Goal: Task Accomplishment & Management: Complete application form

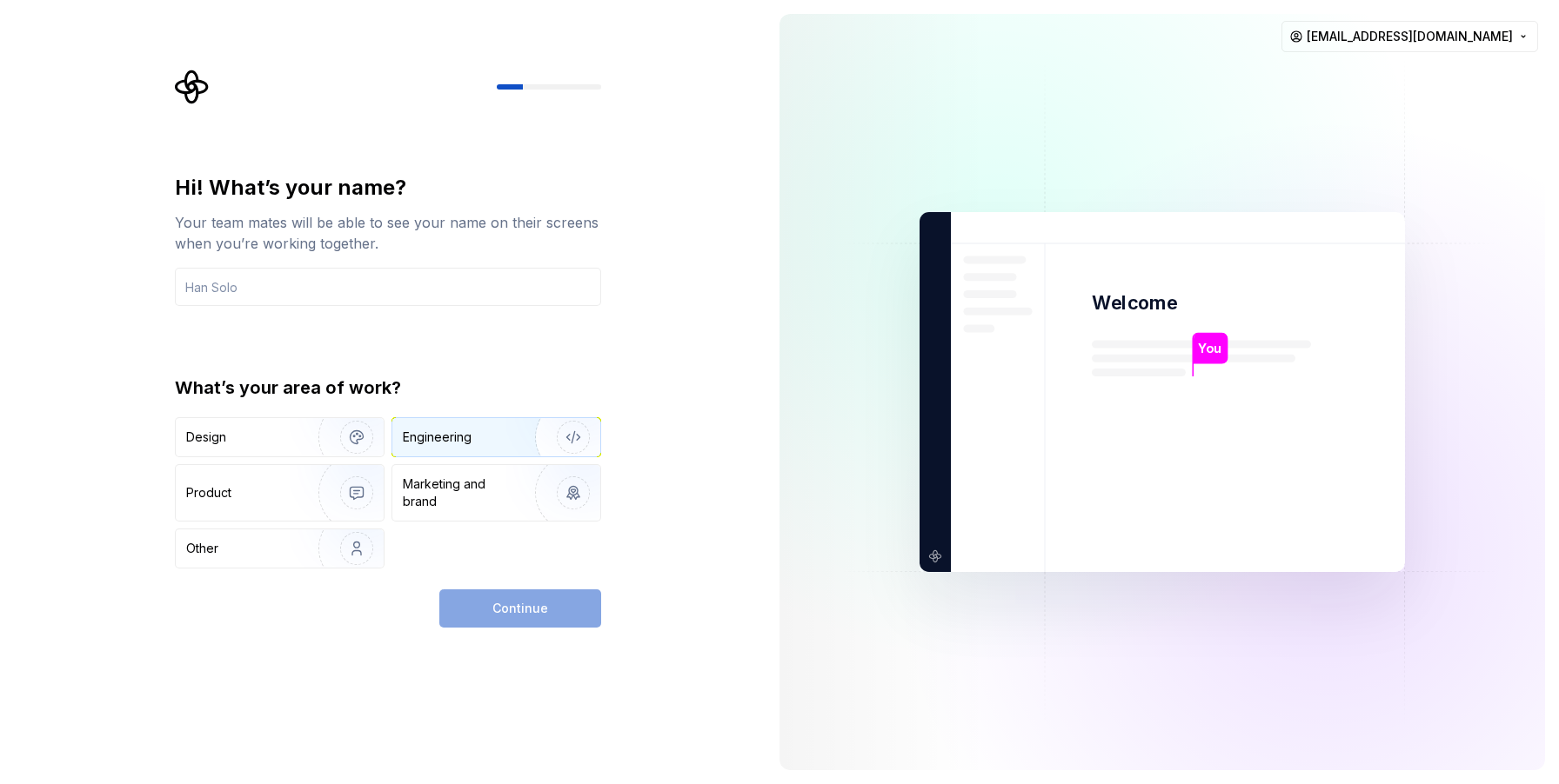
click at [449, 446] on div "Engineering" at bounding box center [496, 437] width 208 height 38
click at [536, 609] on div "Continue" at bounding box center [520, 608] width 162 height 38
click at [550, 610] on div "Continue" at bounding box center [520, 608] width 162 height 38
click at [421, 303] on input "text" at bounding box center [388, 287] width 426 height 38
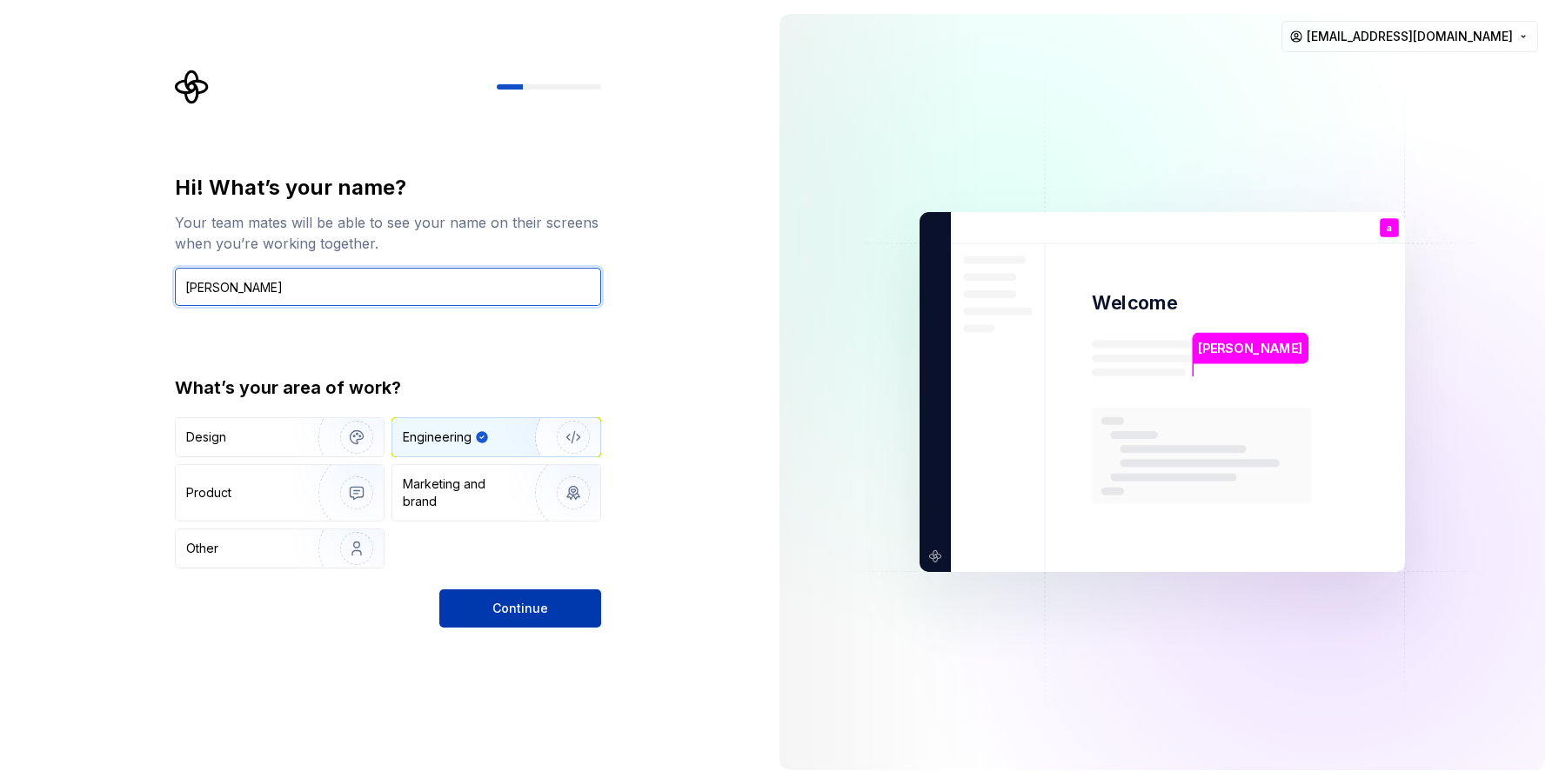
type input "[PERSON_NAME]"
click at [487, 616] on button "Continue" at bounding box center [520, 608] width 162 height 38
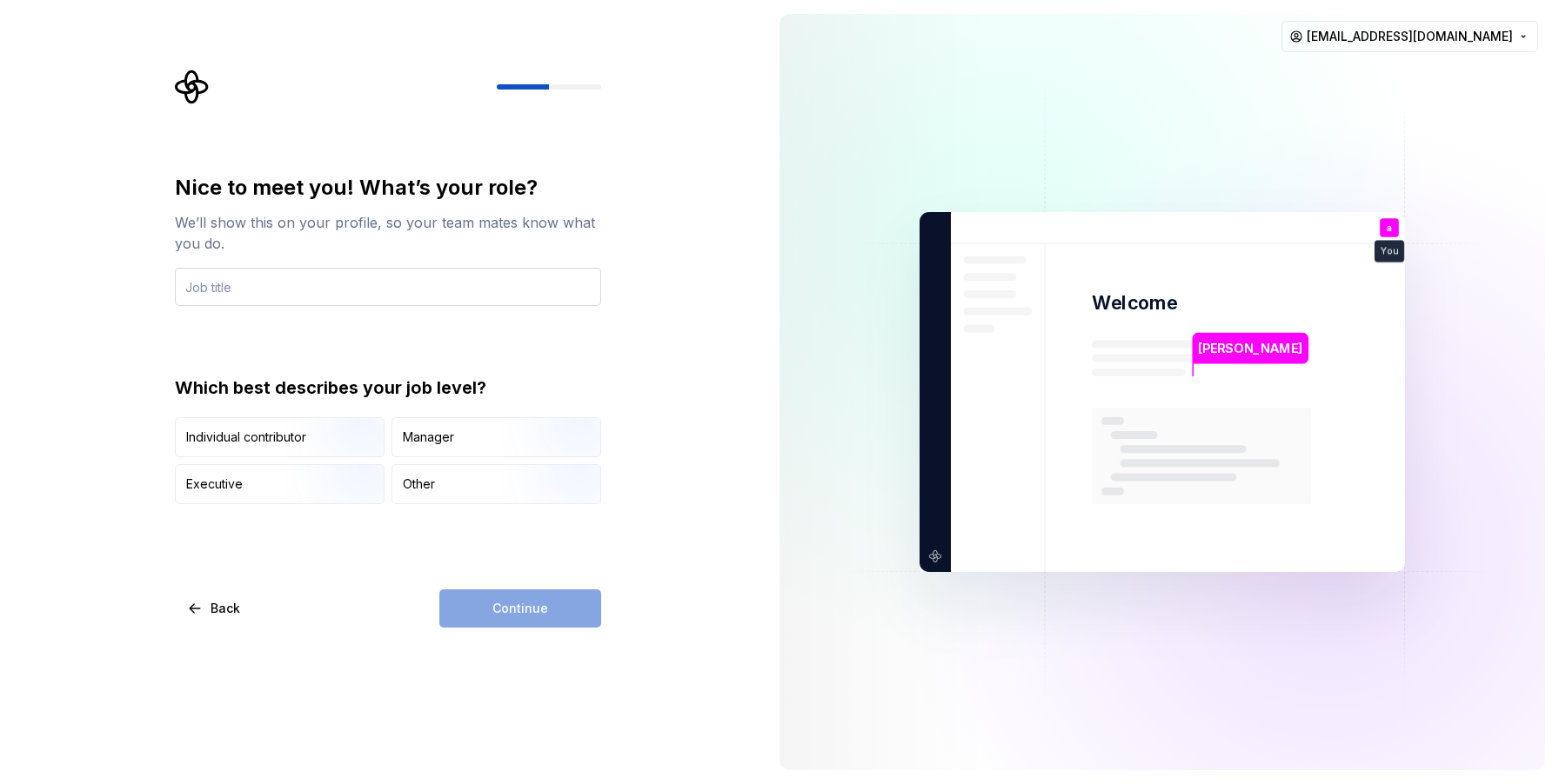
click at [357, 295] on input "text" at bounding box center [388, 287] width 426 height 38
type input "engineer"
click at [510, 616] on div "Continue" at bounding box center [520, 608] width 162 height 38
click at [466, 483] on div "Other" at bounding box center [496, 484] width 208 height 38
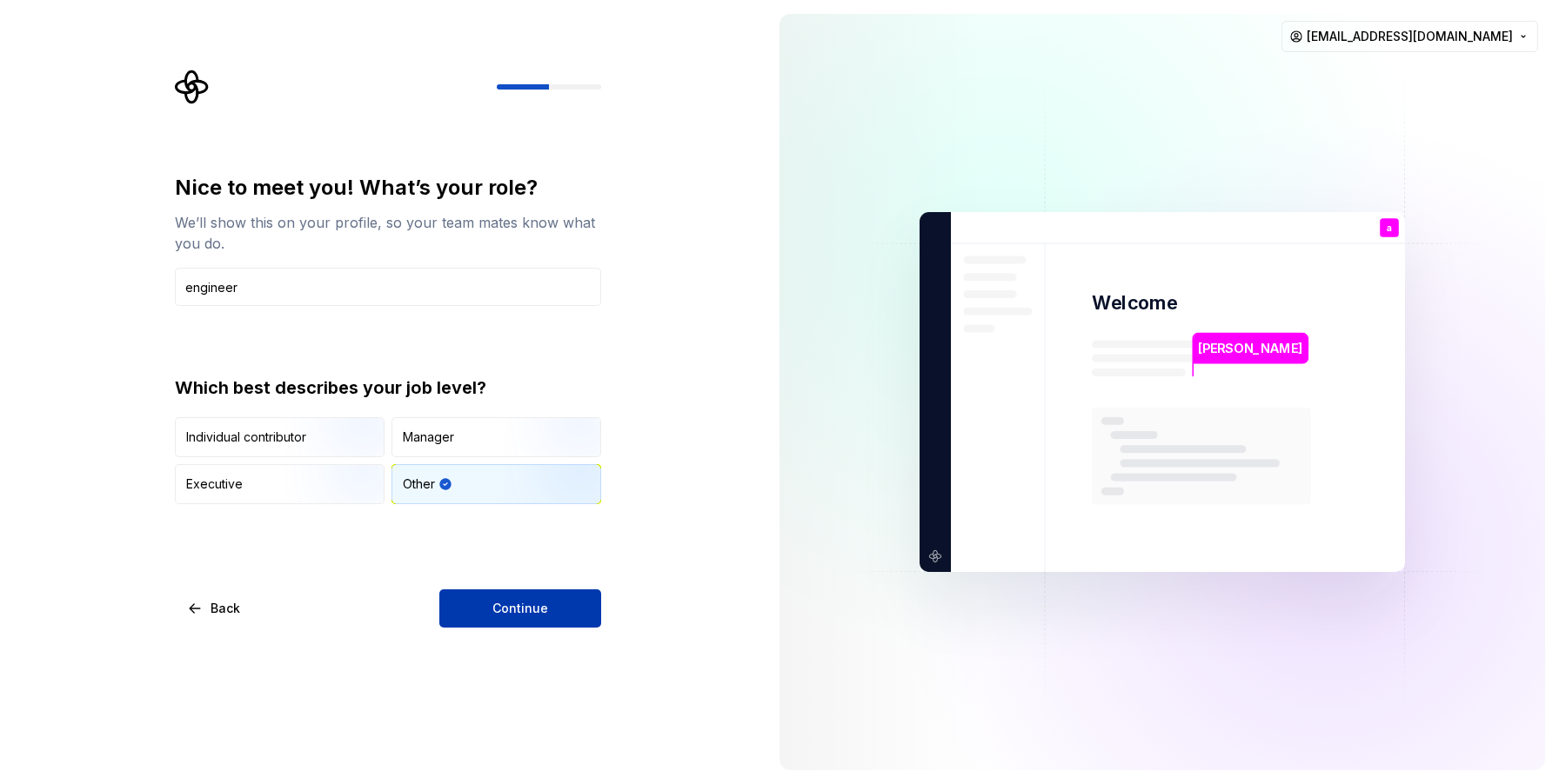
click at [539, 620] on button "Continue" at bounding box center [520, 608] width 162 height 38
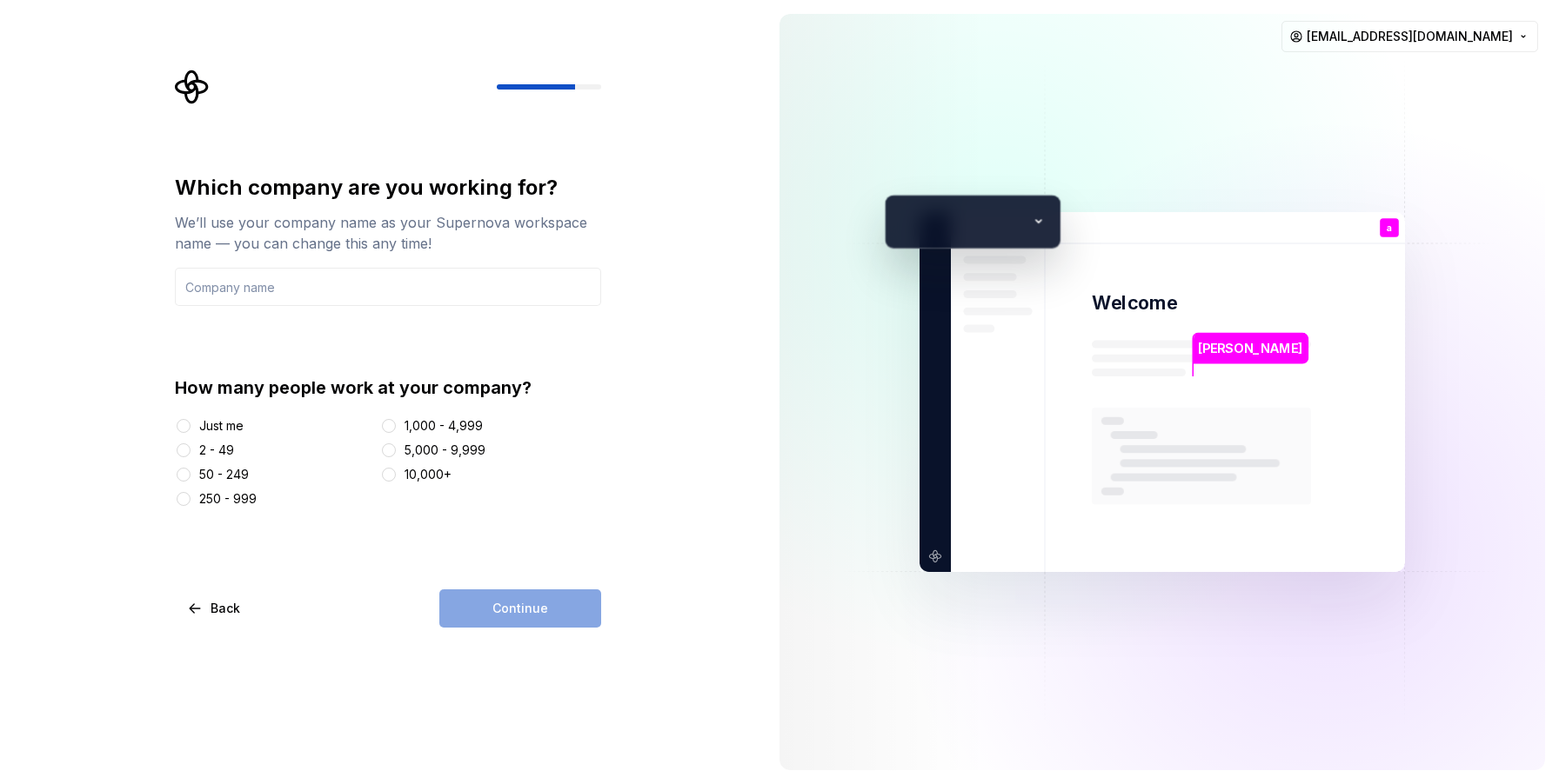
click at [218, 428] on div "Just me" at bounding box center [220, 426] width 44 height 18
click at [191, 428] on button "Just me" at bounding box center [183, 426] width 14 height 14
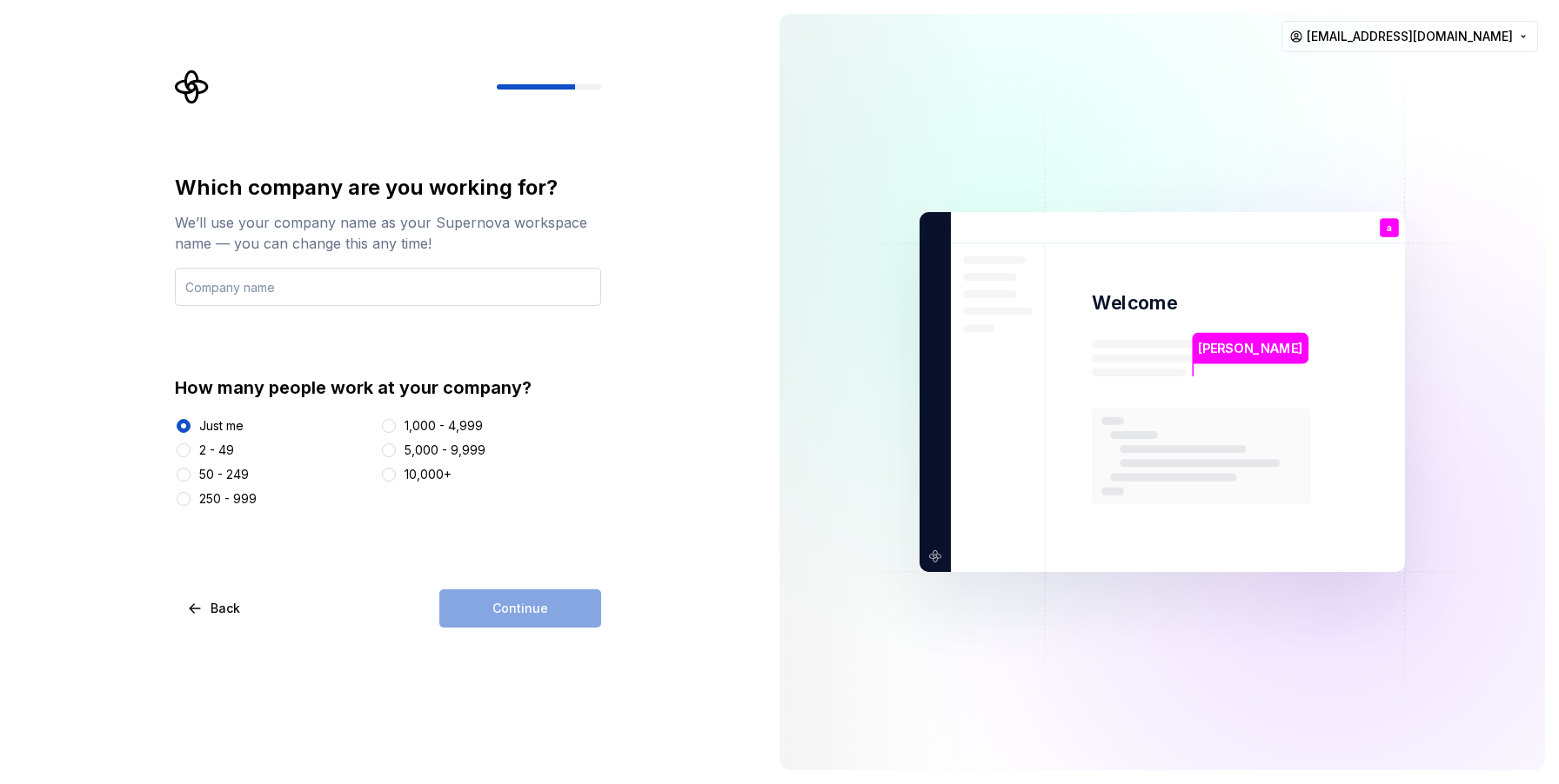
click at [271, 294] on input "text" at bounding box center [388, 287] width 426 height 38
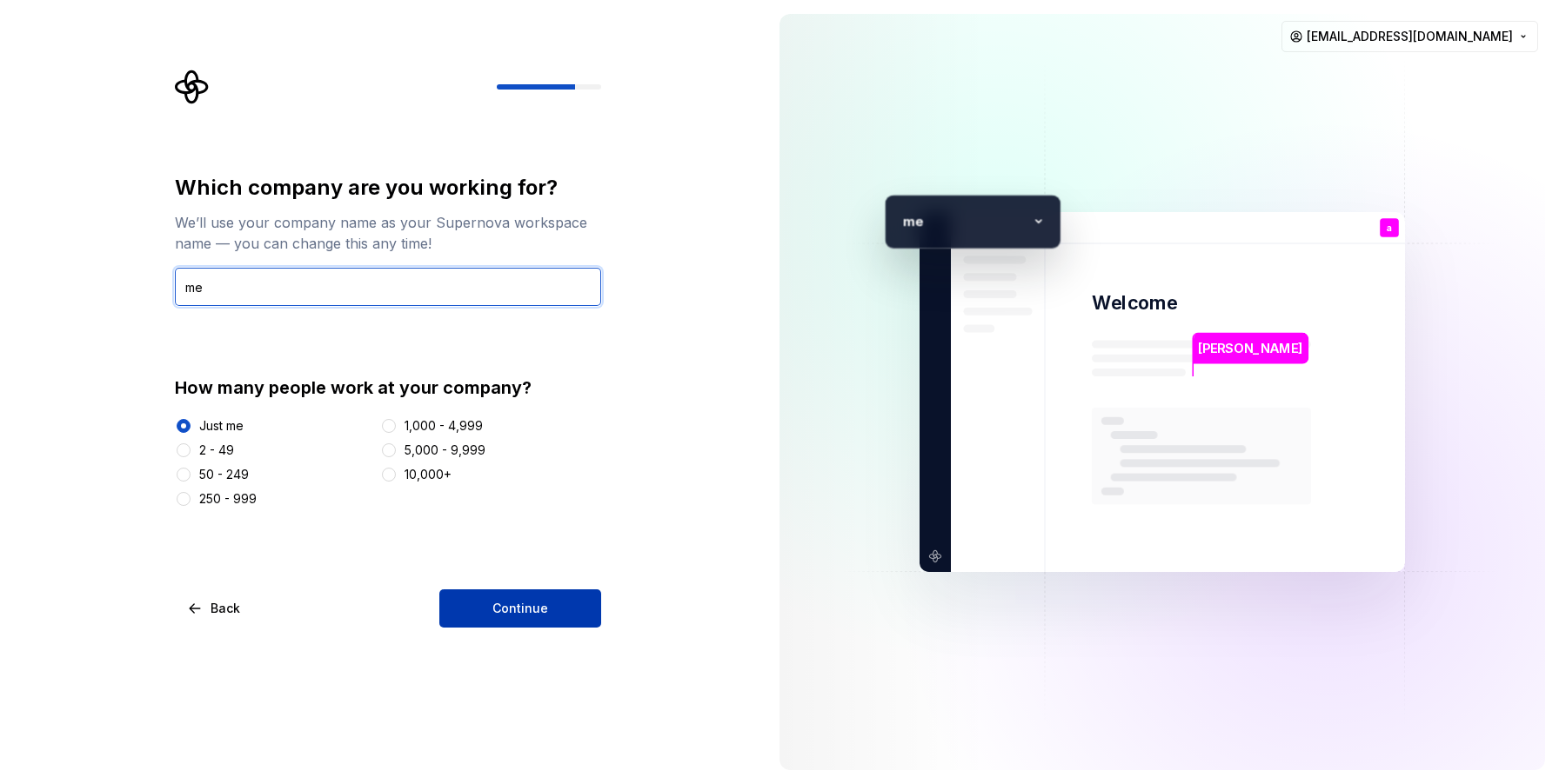
type input "me"
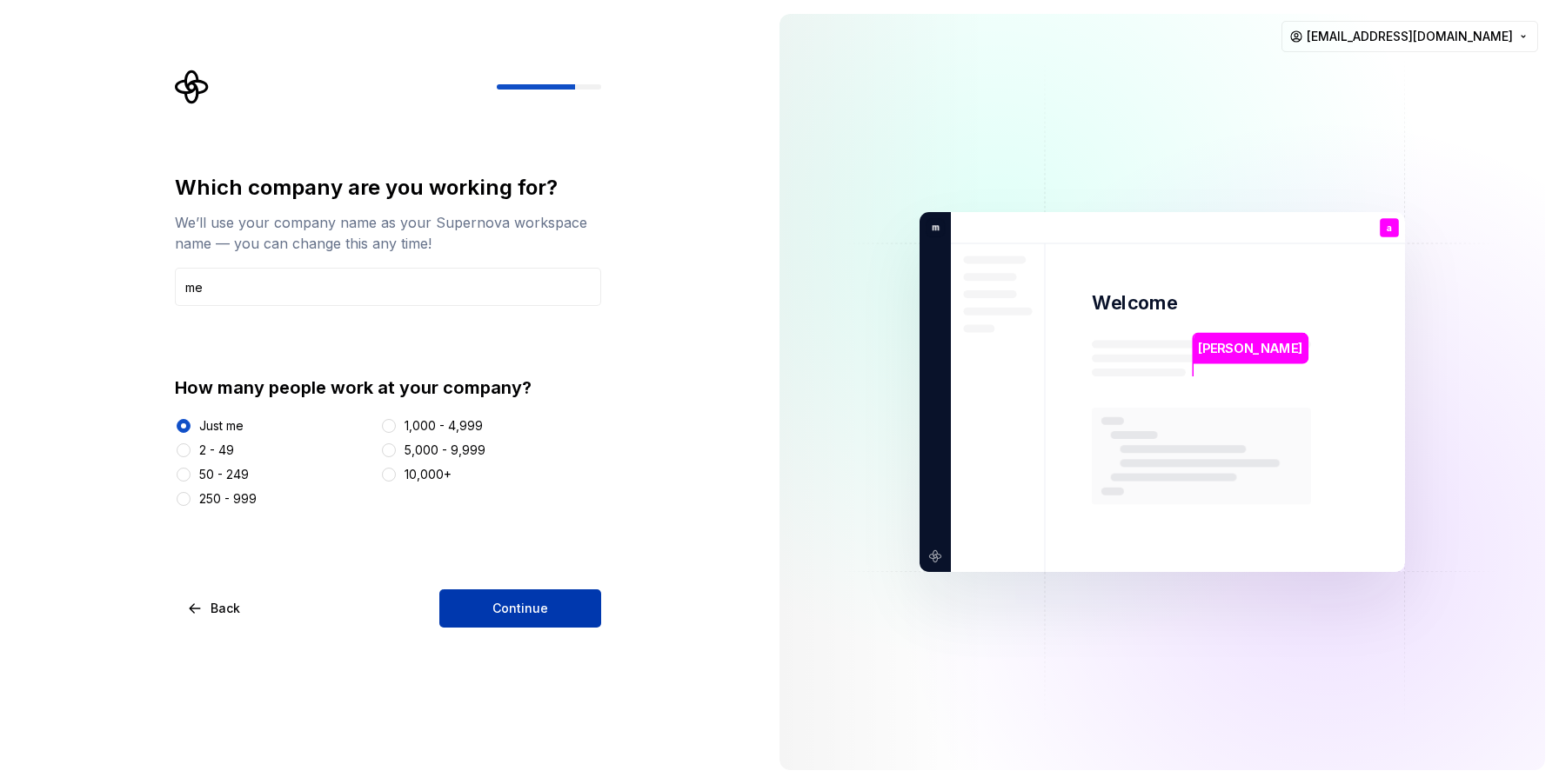
click at [480, 597] on button "Continue" at bounding box center [520, 608] width 162 height 38
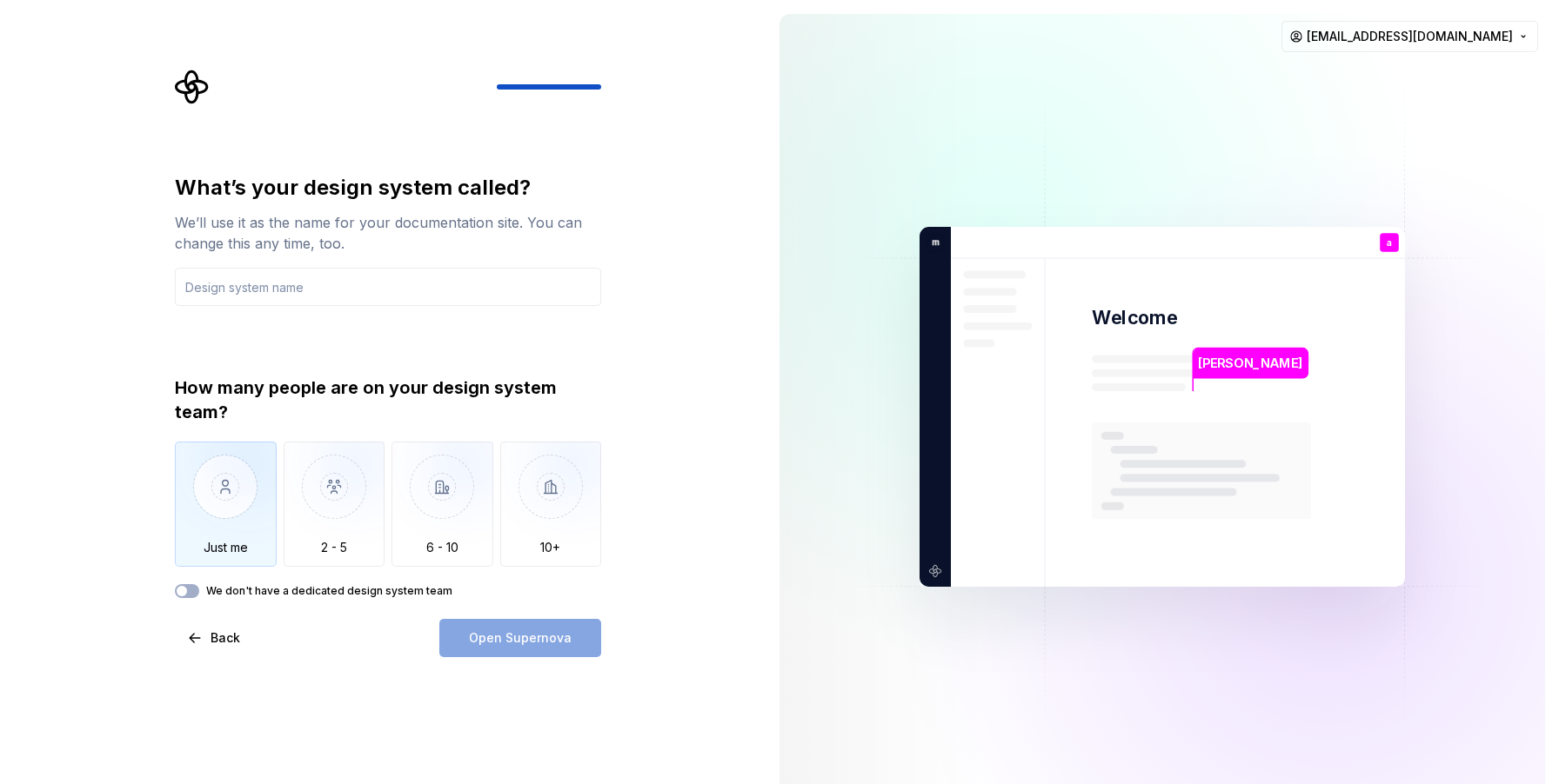
click at [200, 504] on img "button" at bounding box center [226, 499] width 102 height 116
click at [531, 646] on div "Open Supernova" at bounding box center [520, 638] width 162 height 38
click at [353, 525] on img "button" at bounding box center [335, 499] width 102 height 116
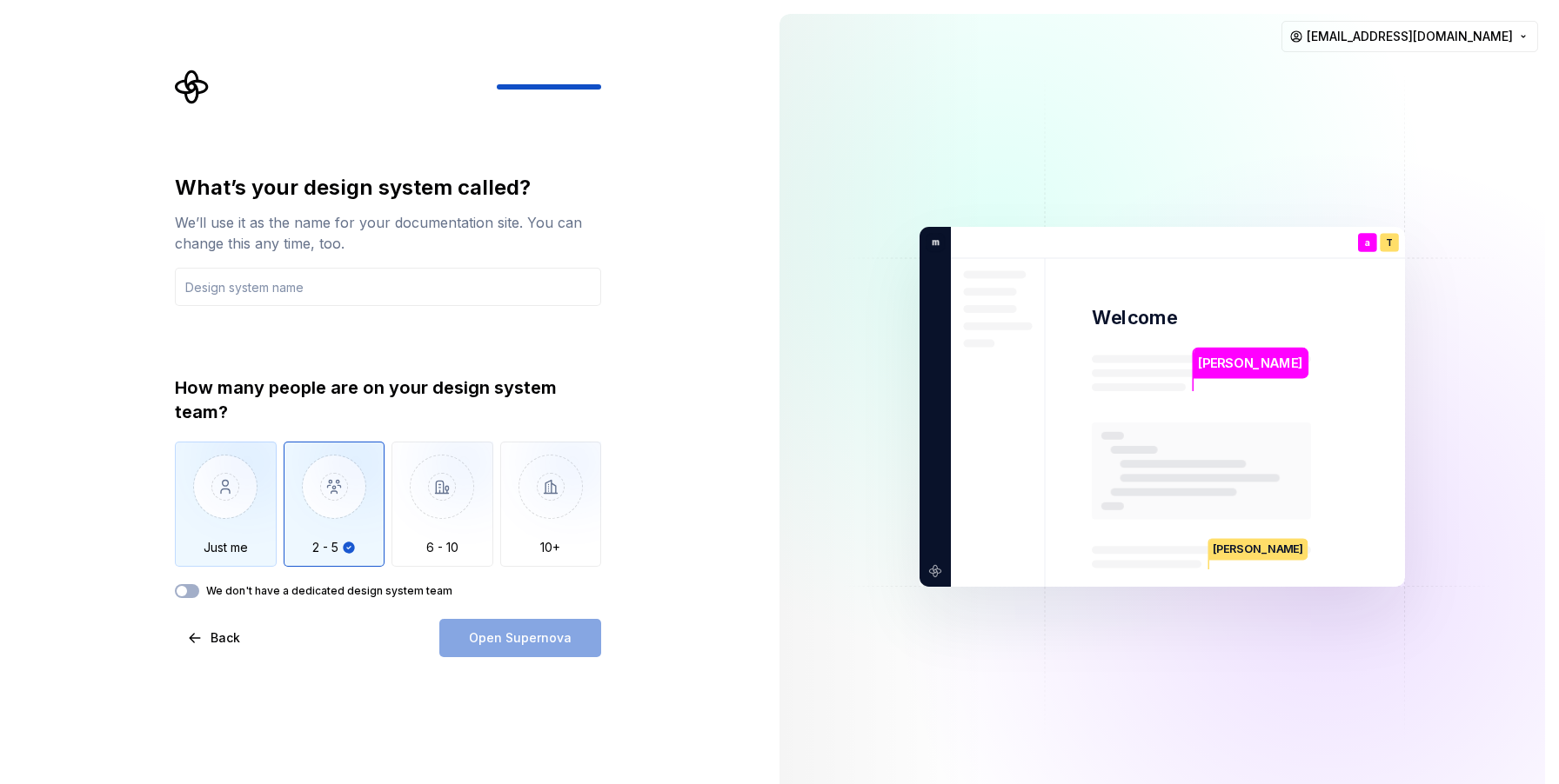
click at [233, 518] on img "button" at bounding box center [226, 499] width 102 height 116
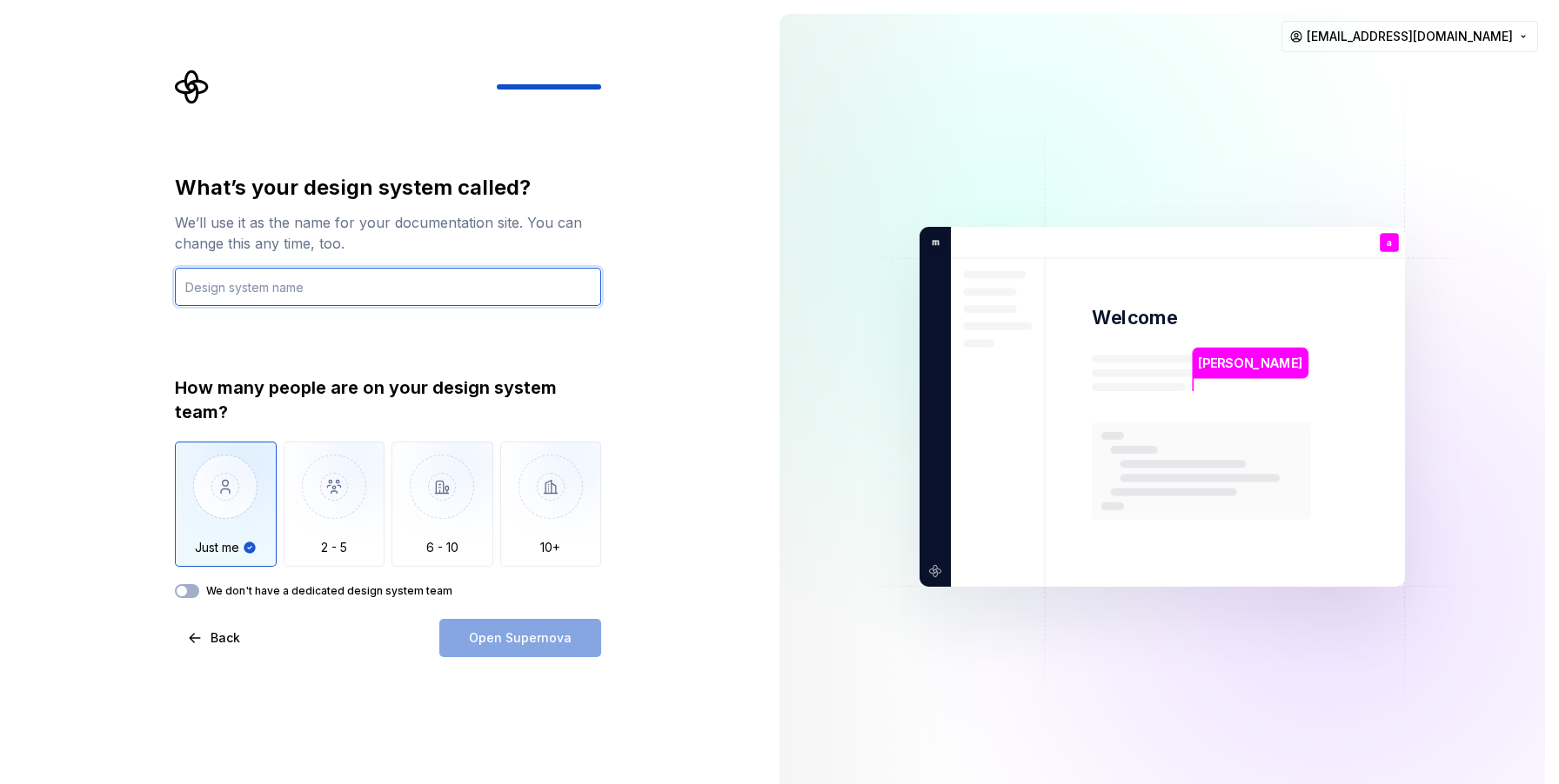
click at [340, 290] on input "text" at bounding box center [388, 287] width 426 height 38
type input "swift"
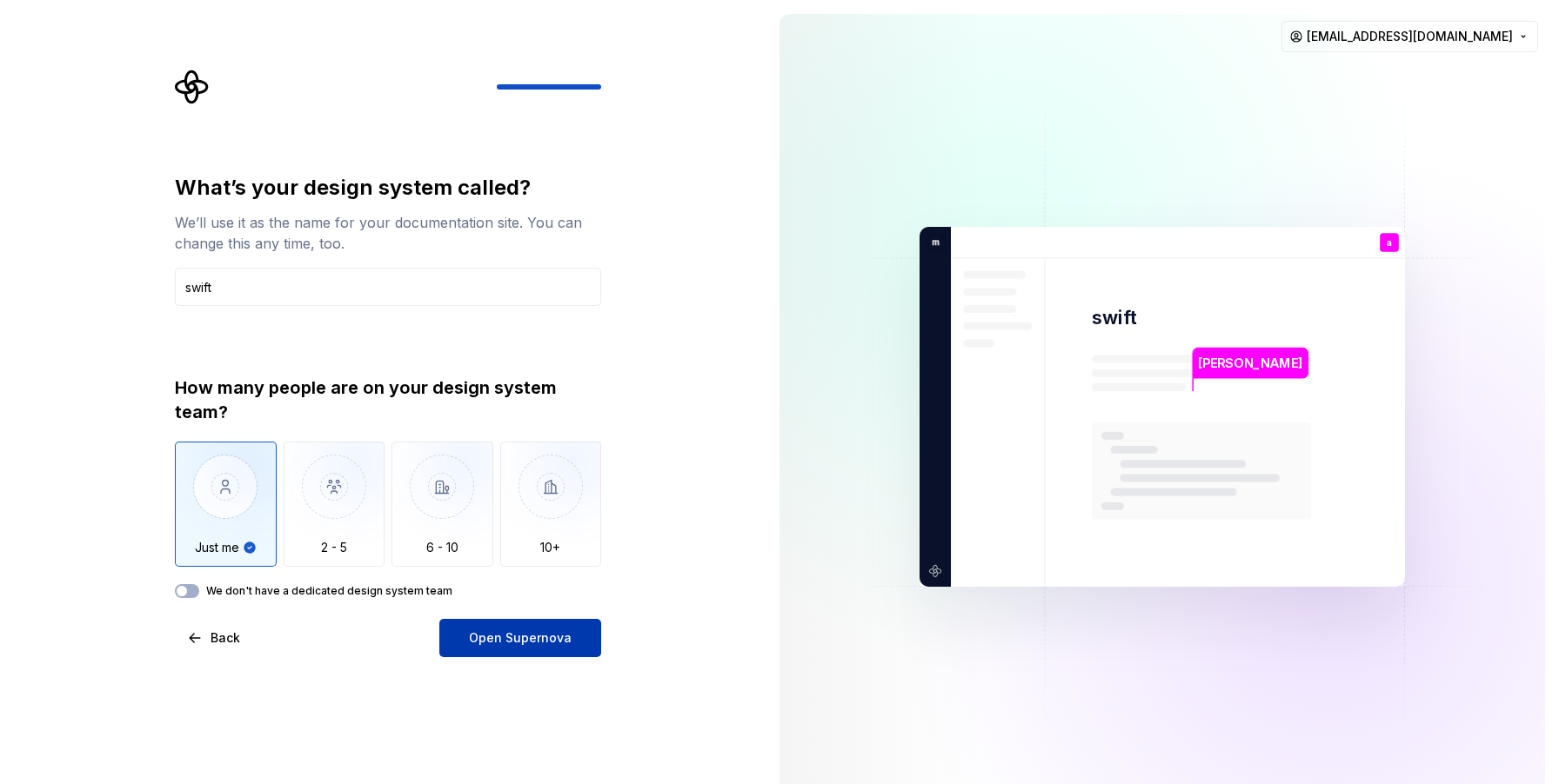
click at [551, 642] on span "Open Supernova" at bounding box center [520, 638] width 103 height 18
click at [551, 642] on div "Open Supernova" at bounding box center [520, 638] width 162 height 38
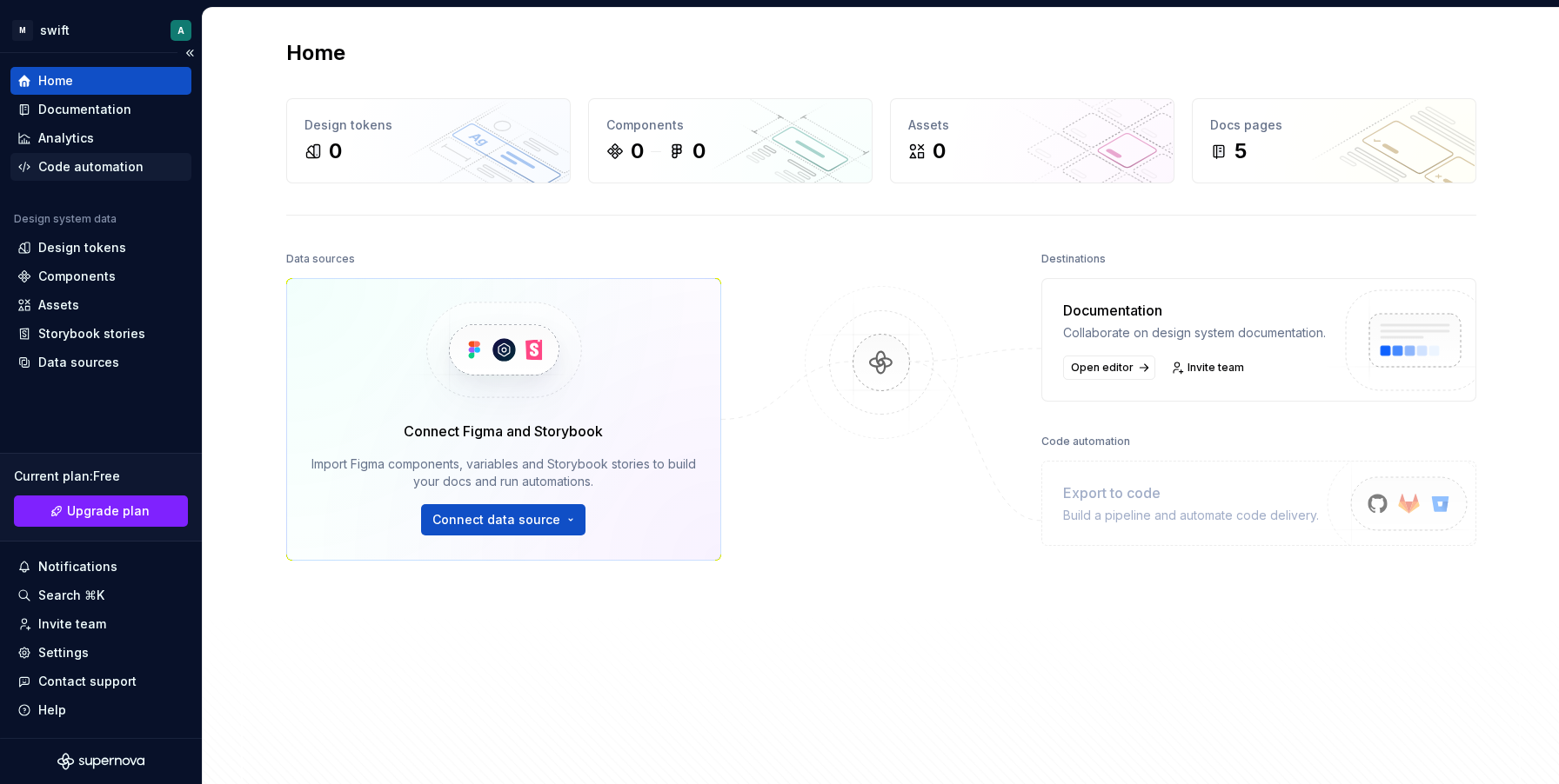
click at [93, 161] on div "Code automation" at bounding box center [91, 167] width 106 height 18
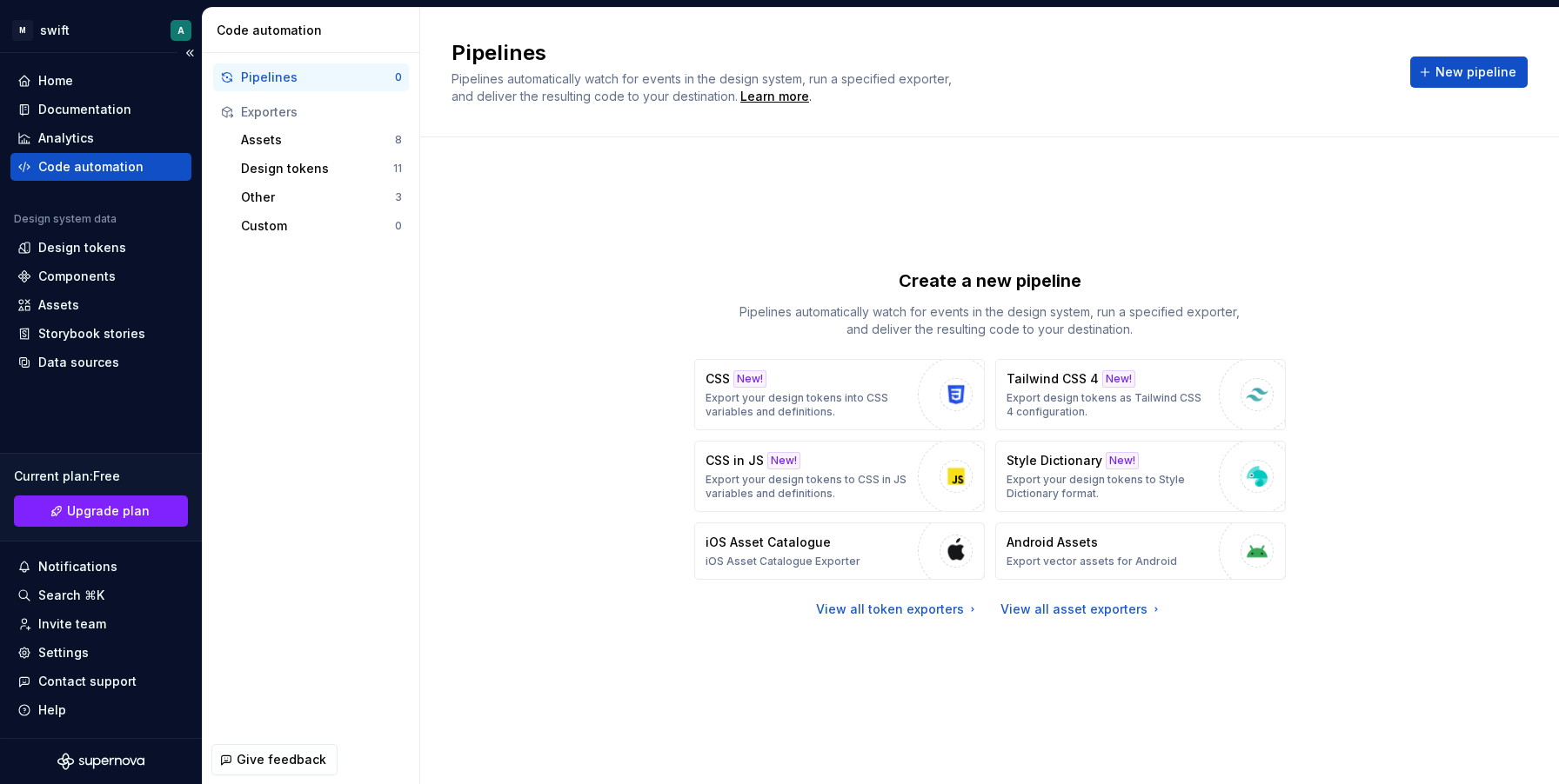
click at [82, 153] on div "Code automation" at bounding box center [101, 166] width 181 height 27
click at [82, 163] on div "Code automation" at bounding box center [91, 167] width 106 height 18
click at [72, 85] on div "Home" at bounding box center [101, 81] width 167 height 18
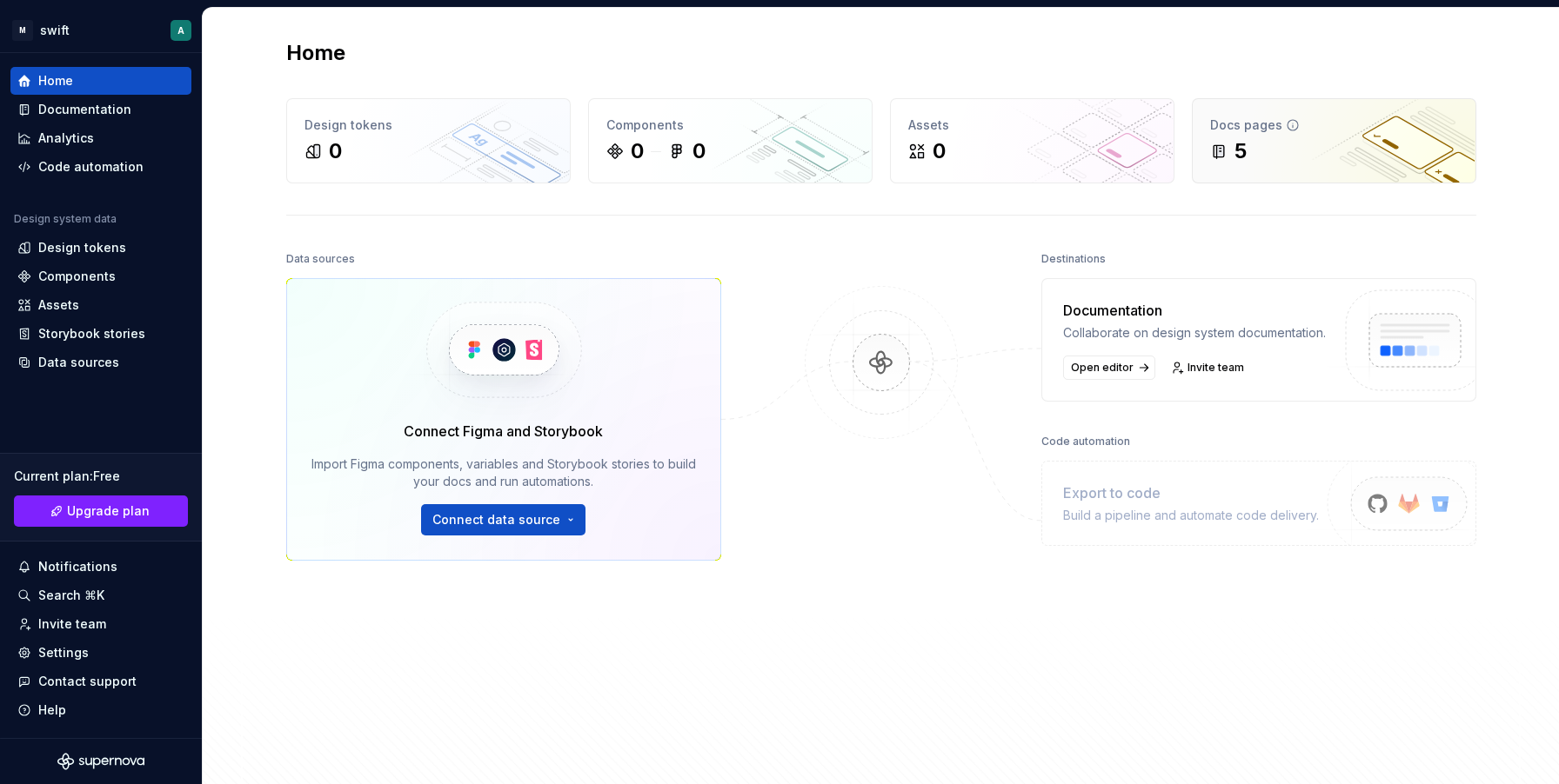
click at [1267, 151] on div "5" at bounding box center [1334, 151] width 248 height 27
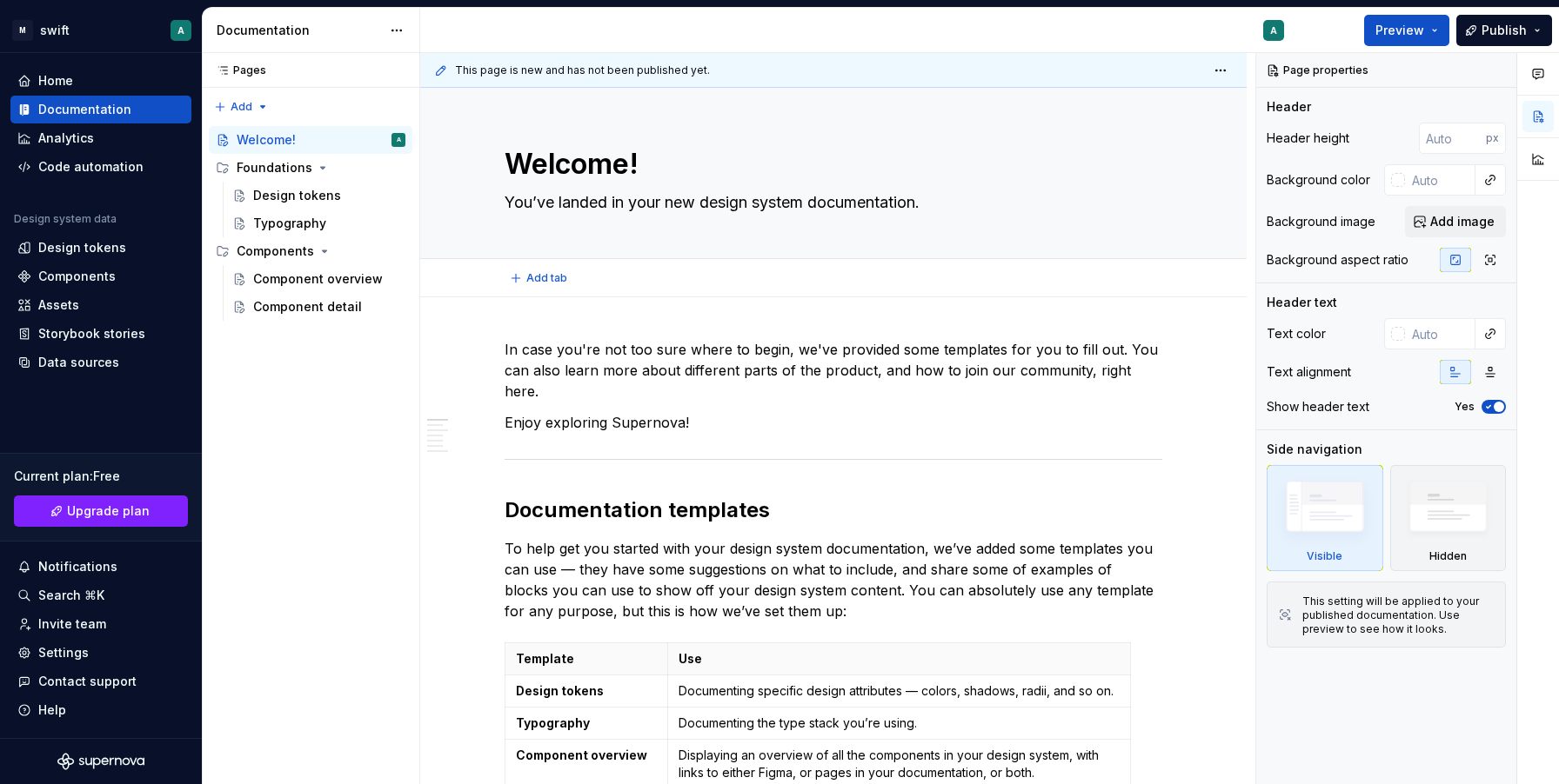
type textarea "*"
click at [66, 90] on div "Home" at bounding box center [101, 80] width 181 height 27
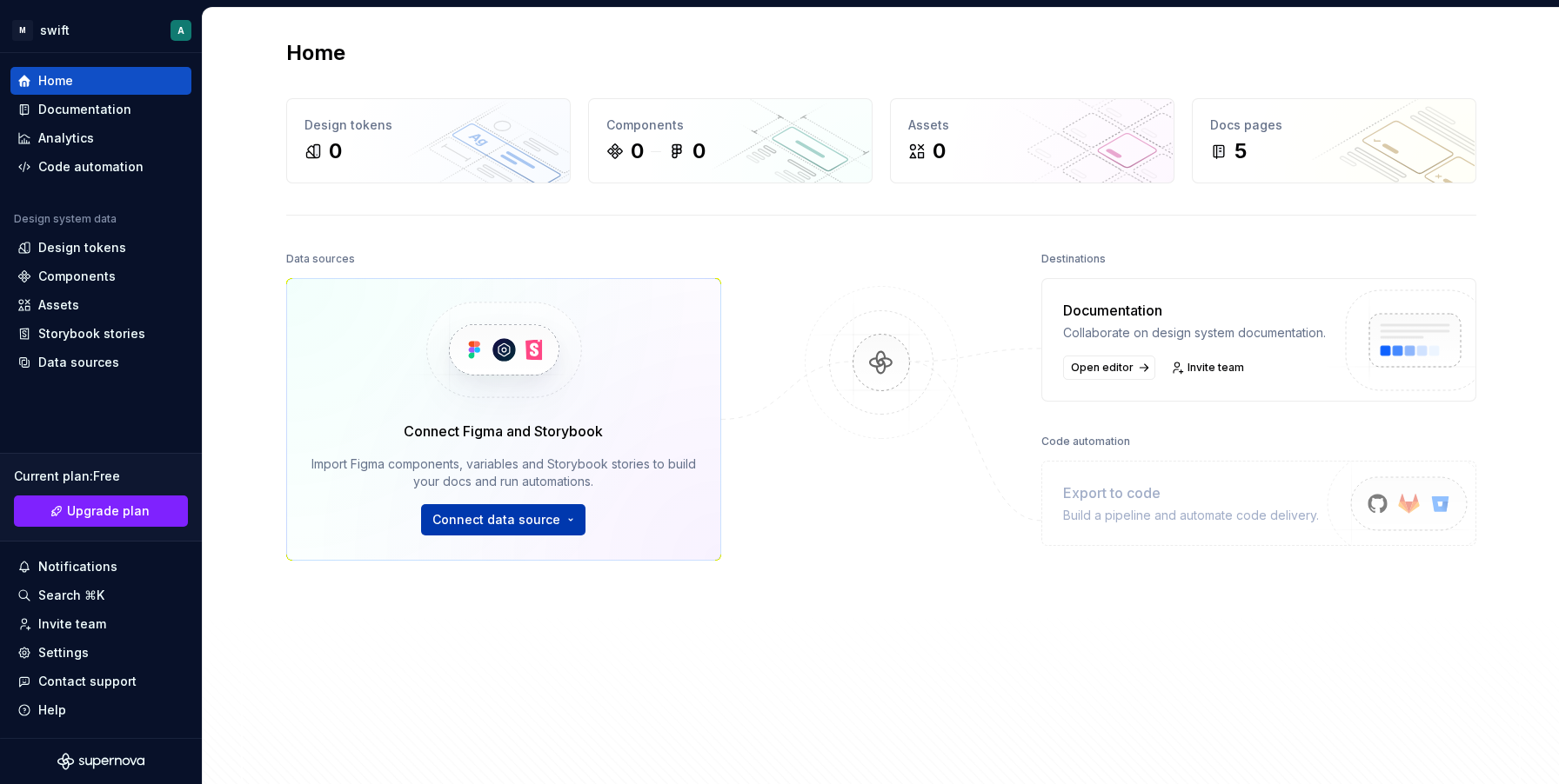
click at [555, 519] on html "M swift A Home Documentation Analytics Code automation Design system data Desig…" at bounding box center [780, 392] width 1559 height 784
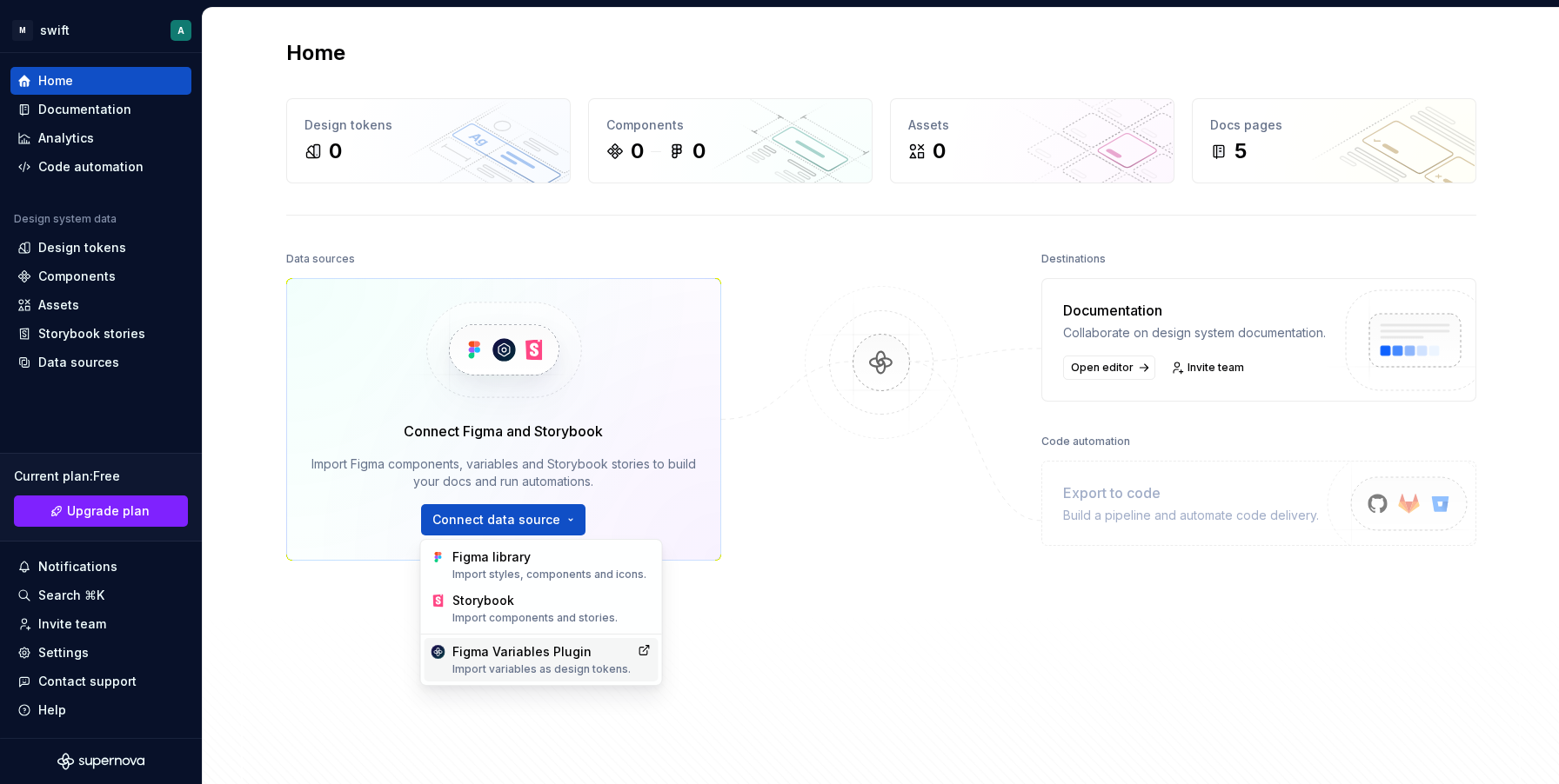
click at [614, 664] on div "Import variables as design tokens." at bounding box center [542, 669] width 178 height 14
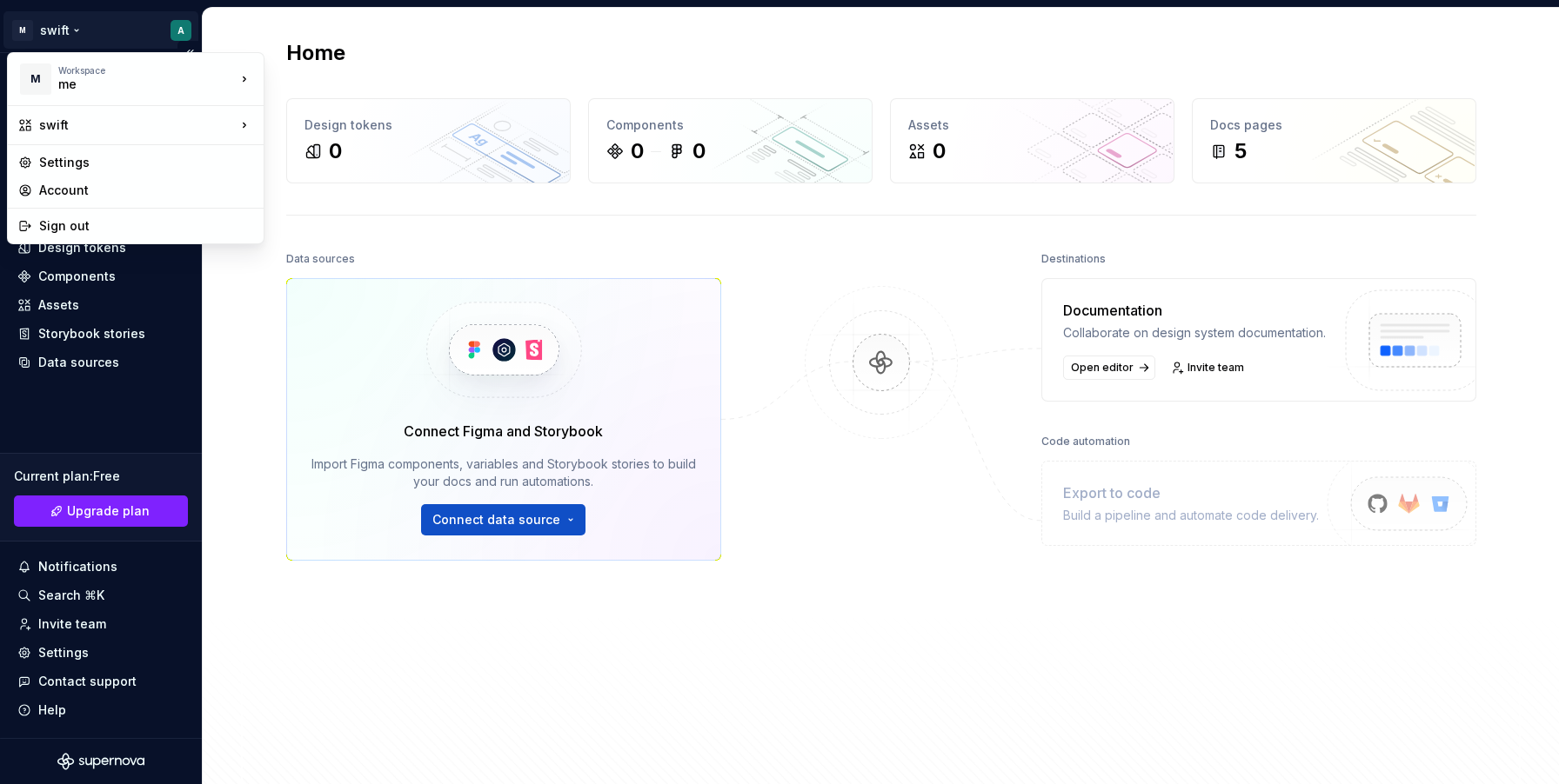
click at [52, 20] on html "M swift A Home Documentation Analytics Code automation Design system data Desig…" at bounding box center [780, 392] width 1559 height 784
click at [82, 164] on div "Settings" at bounding box center [146, 162] width 214 height 18
